Goal: Navigation & Orientation: Find specific page/section

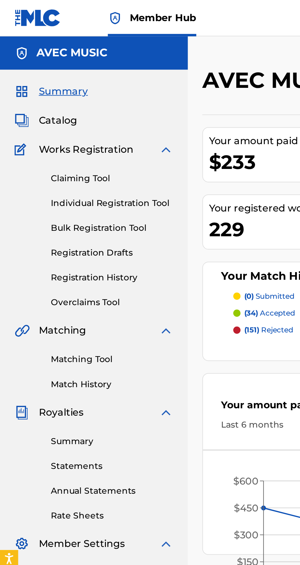
click at [36, 59] on span "Catalog" at bounding box center [29, 60] width 19 height 7
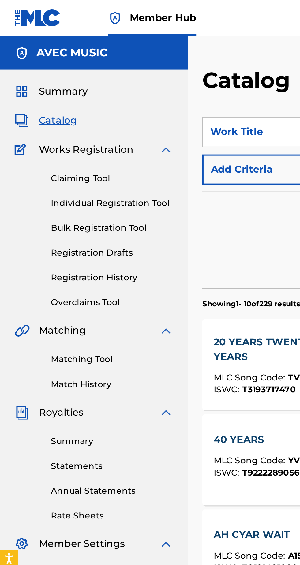
click at [41, 43] on span "Summary" at bounding box center [32, 46] width 25 height 7
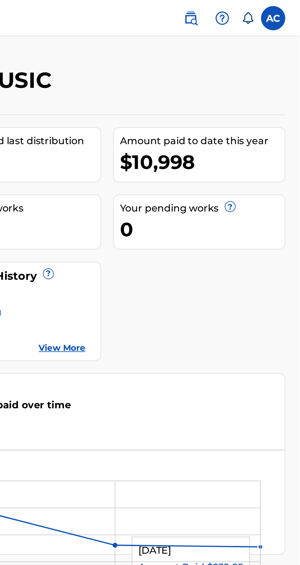
click at [291, 12] on label at bounding box center [286, 9] width 12 height 12
click at [287, 9] on input "AC Alston Cyrus avecmusic@yahoo.com Notification Preferences Profile Log out" at bounding box center [287, 9] width 0 height 0
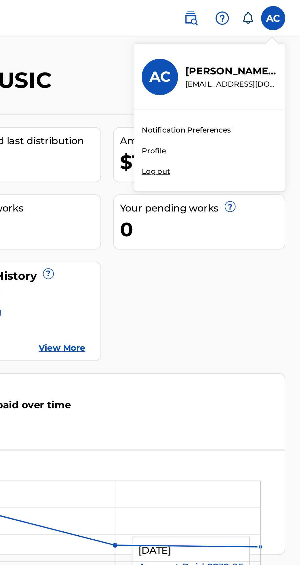
click at [200, 21] on div "AVEC MUSIC Your amount paid last distribution $233 Amount paid to date this yea…" at bounding box center [197, 277] width 205 height 518
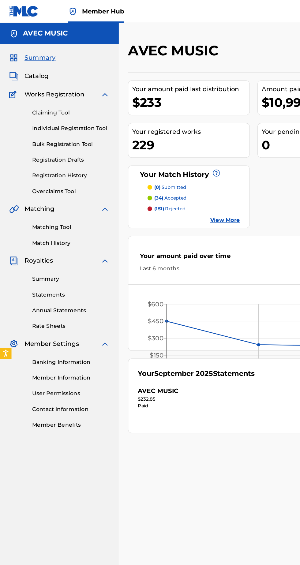
click at [53, 179] on link "Matching Tool" at bounding box center [57, 182] width 62 height 6
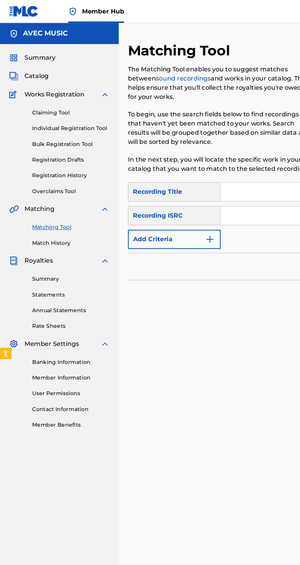
click at [85, 77] on img at bounding box center [83, 75] width 7 height 7
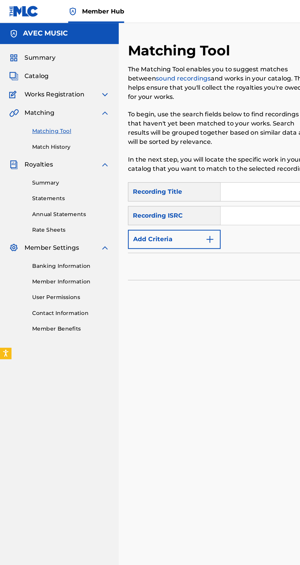
click at [84, 77] on img at bounding box center [83, 75] width 7 height 7
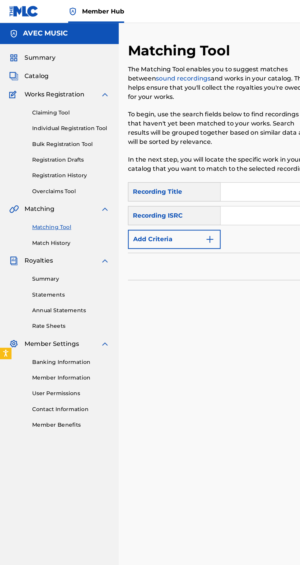
click at [15, 79] on div "Works Registration" at bounding box center [47, 75] width 80 height 7
click at [86, 75] on img at bounding box center [83, 75] width 7 height 7
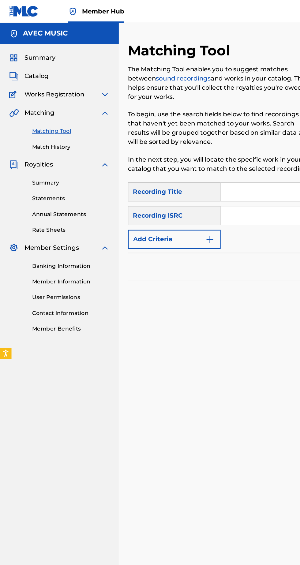
click at [87, 90] on img at bounding box center [83, 90] width 7 height 7
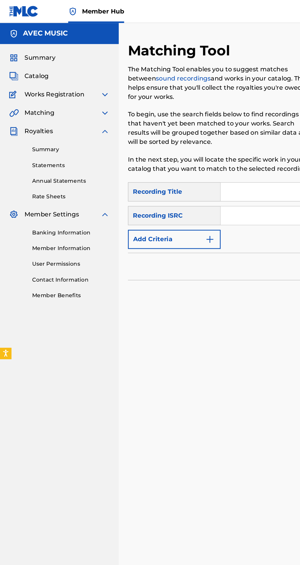
click at [85, 105] on img at bounding box center [83, 104] width 7 height 7
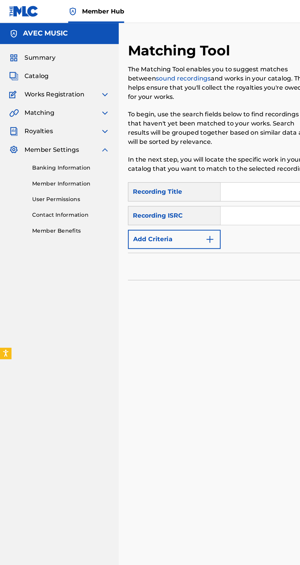
click at [87, 75] on img at bounding box center [83, 75] width 7 height 7
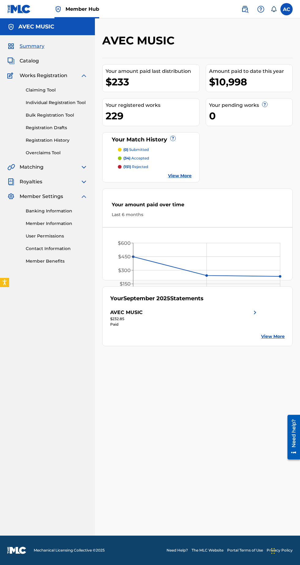
click at [60, 78] on span "Works Registration" at bounding box center [44, 75] width 48 height 7
click at [84, 73] on img at bounding box center [83, 75] width 7 height 7
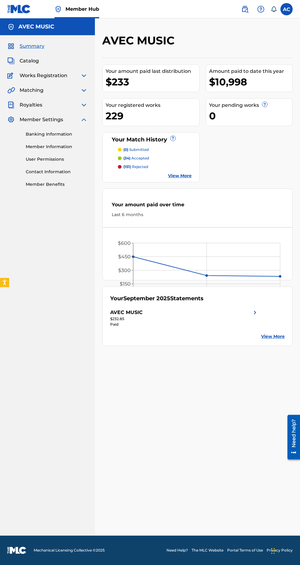
click at [66, 72] on span "Works Registration" at bounding box center [44, 75] width 48 height 7
click at [64, 78] on span "Works Registration" at bounding box center [44, 75] width 48 height 7
click at [69, 76] on div "Works Registration" at bounding box center [47, 75] width 80 height 7
click at [85, 75] on img at bounding box center [83, 75] width 7 height 7
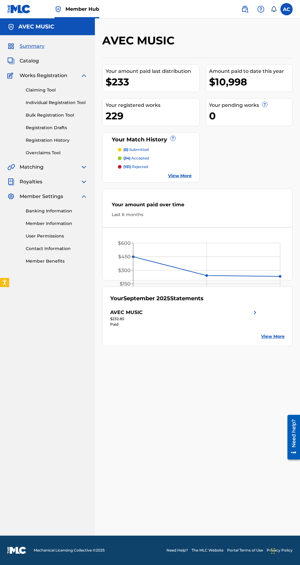
click at [84, 197] on img at bounding box center [83, 196] width 7 height 7
click at [51, 200] on span "Member Settings" at bounding box center [41, 196] width 43 height 7
click at [85, 200] on img at bounding box center [83, 196] width 7 height 7
